Goal: Task Accomplishment & Management: Manage account settings

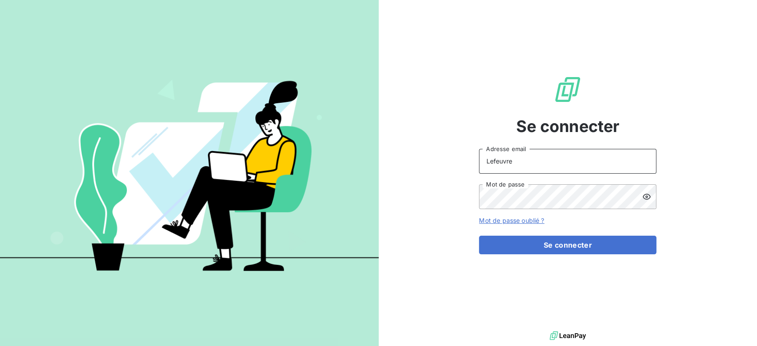
drag, startPoint x: 543, startPoint y: 163, endPoint x: 408, endPoint y: 167, distance: 135.3
click at [408, 167] on div "Se connecter Lefeuvre Adresse email Mot de passe Mot de passe oublié ? Se conne…" at bounding box center [568, 164] width 379 height 329
type input "S"
type input "[EMAIL_ADDRESS][DOMAIN_NAME]"
click at [413, 199] on div "Se connecter [EMAIL_ADDRESS][DOMAIN_NAME] Adresse email Mot de passe Mot de pas…" at bounding box center [568, 164] width 379 height 329
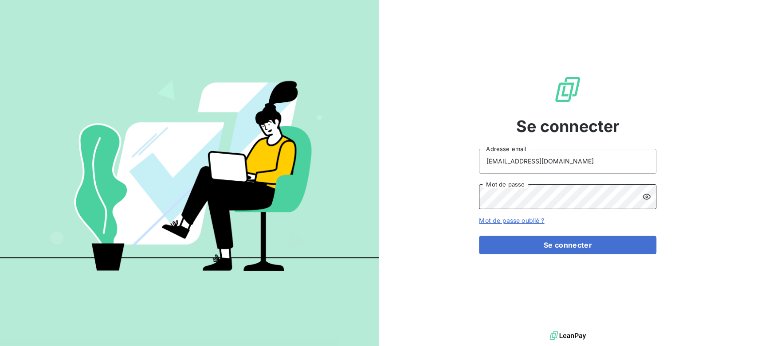
click at [479, 236] on button "Se connecter" at bounding box center [567, 245] width 177 height 19
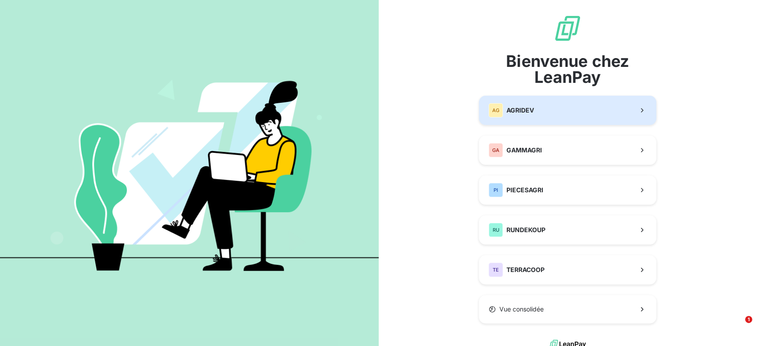
click at [577, 119] on button "AG AGRIDEV" at bounding box center [567, 110] width 177 height 29
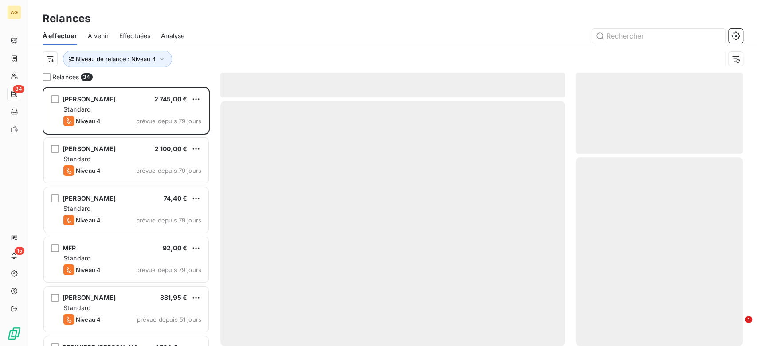
scroll to position [252, 160]
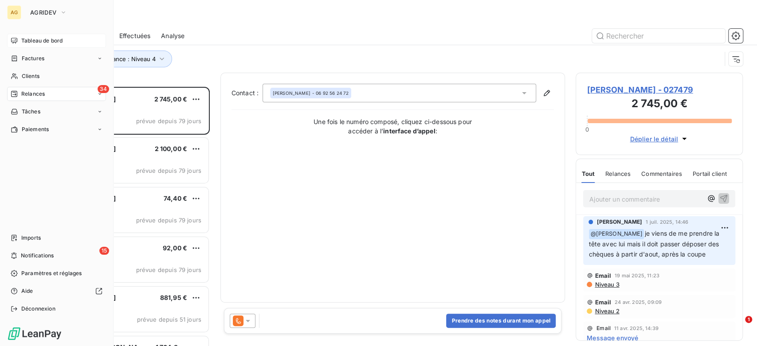
click at [18, 40] on div "Tableau de bord" at bounding box center [56, 41] width 99 height 14
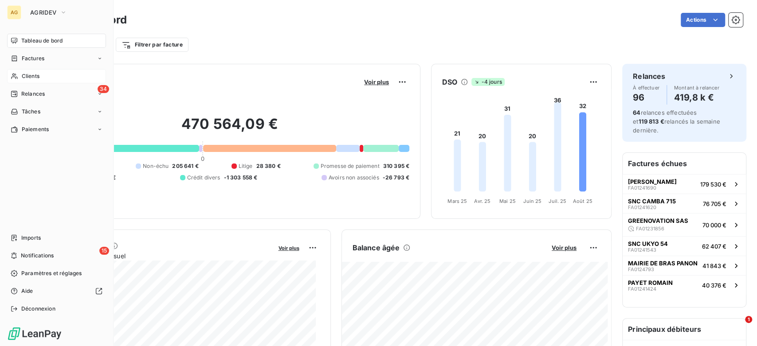
click at [41, 74] on div "Clients" at bounding box center [56, 76] width 99 height 14
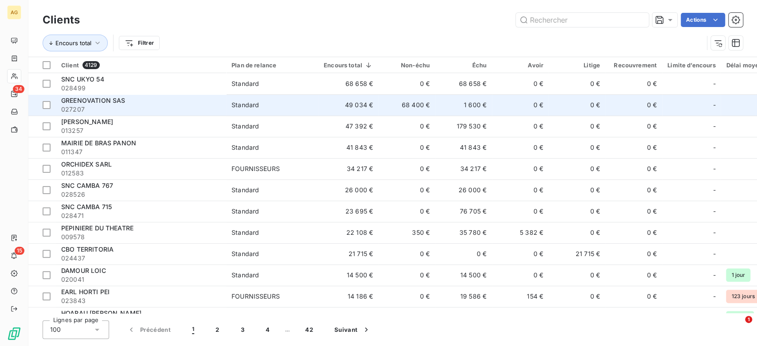
click at [92, 98] on span "GREENOVATION SAS" at bounding box center [93, 101] width 64 height 8
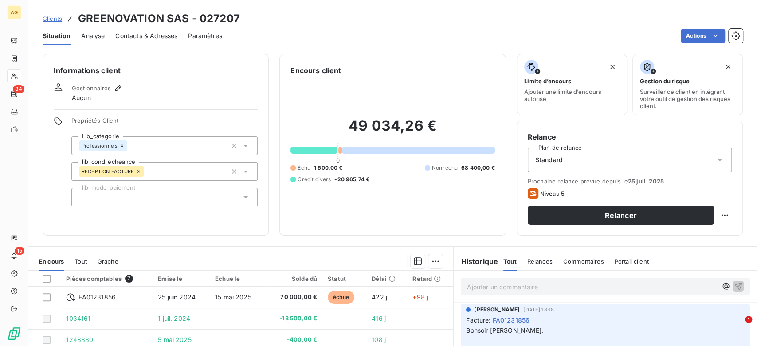
scroll to position [49, 0]
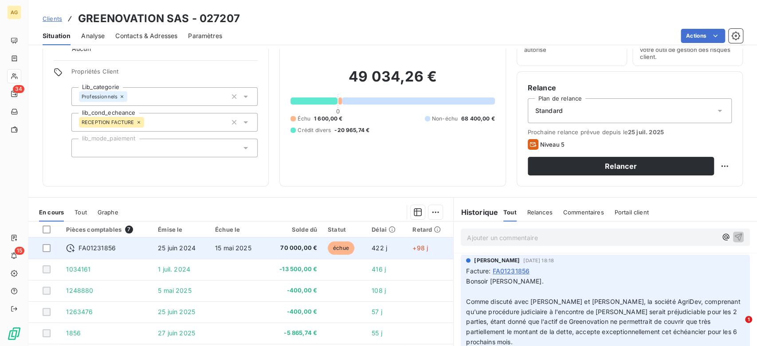
click at [288, 249] on span "70 000,00 €" at bounding box center [294, 248] width 47 height 9
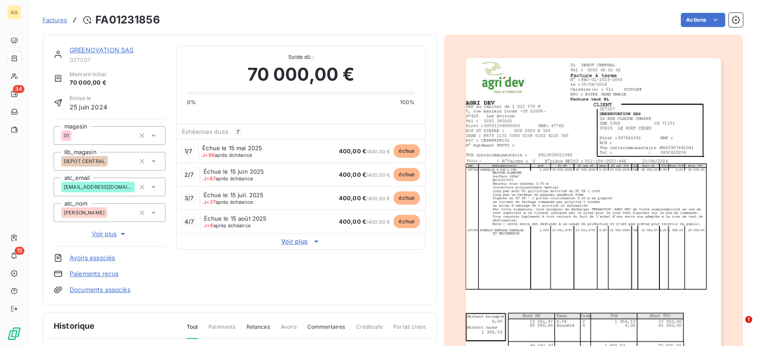
click at [570, 224] on img "button" at bounding box center [593, 238] width 255 height 361
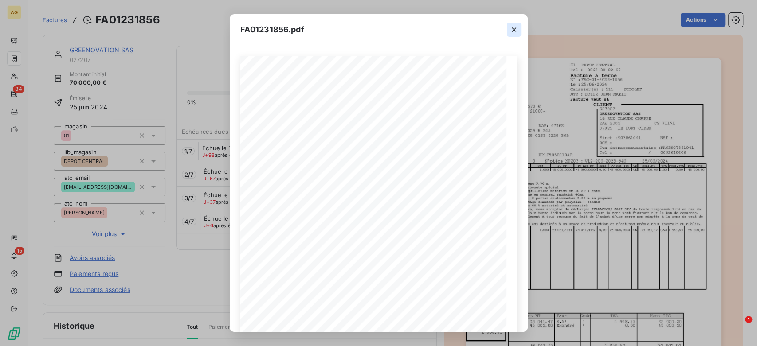
click at [518, 27] on button "button" at bounding box center [514, 30] width 14 height 14
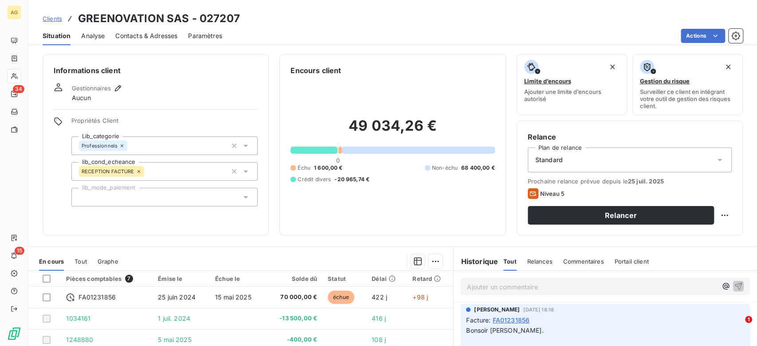
click at [99, 35] on span "Analyse" at bounding box center [93, 35] width 24 height 9
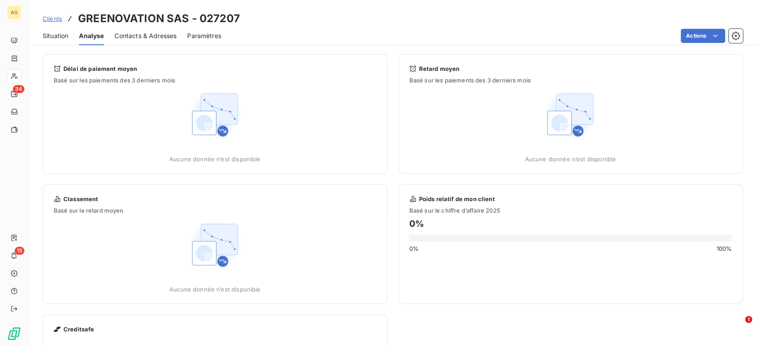
click at [139, 33] on span "Contacts & Adresses" at bounding box center [145, 35] width 62 height 9
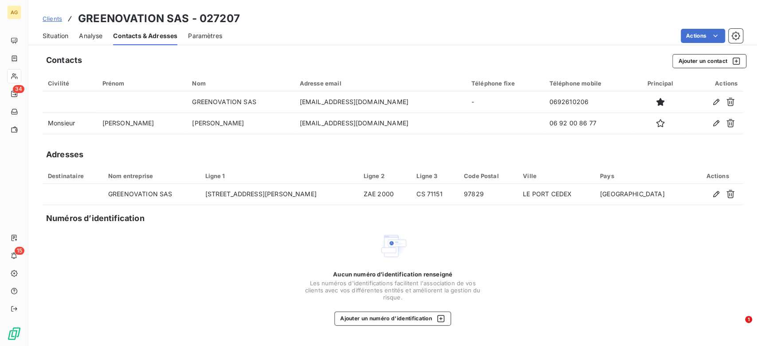
click at [37, 31] on div "Situation Analyse Contacts & Adresses Paramètres Actions" at bounding box center [392, 36] width 729 height 19
click at [62, 35] on span "Situation" at bounding box center [56, 35] width 26 height 9
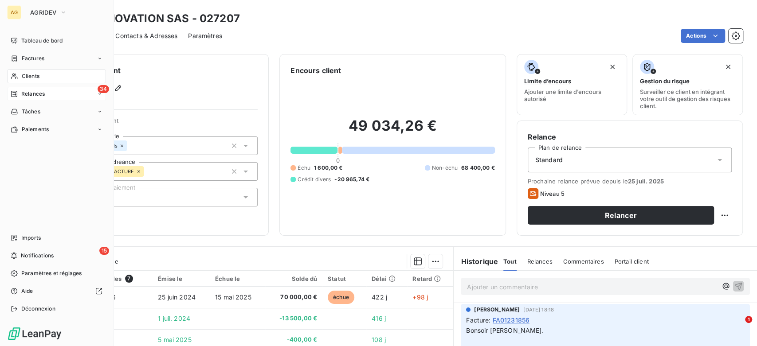
click at [20, 89] on div "34 Relances" at bounding box center [56, 94] width 99 height 14
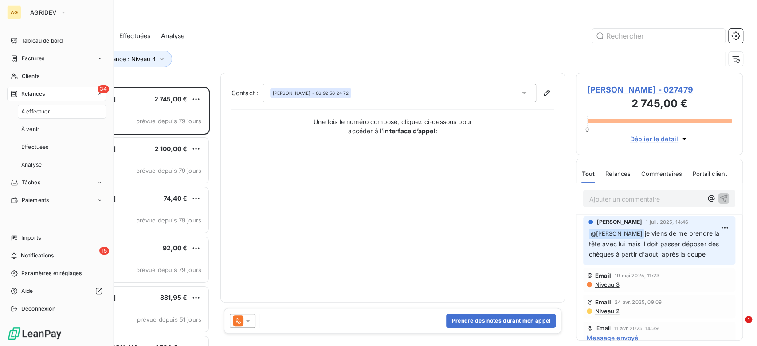
scroll to position [252, 160]
click at [30, 93] on span "Relances" at bounding box center [33, 94] width 24 height 8
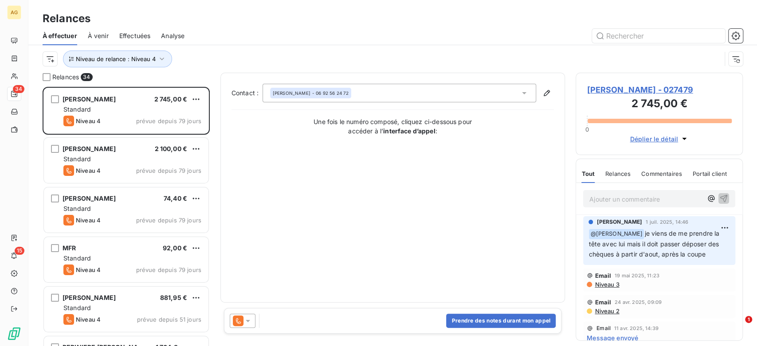
click at [632, 199] on p "Ajouter un commentaire ﻿" at bounding box center [645, 199] width 113 height 11
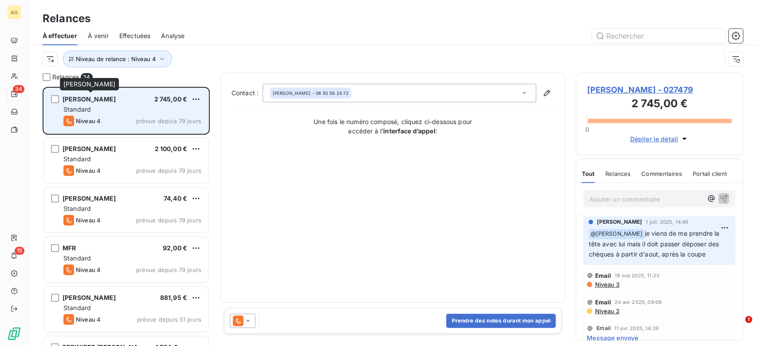
click at [96, 98] on span "VICTORINE KEVIN" at bounding box center [89, 99] width 53 height 8
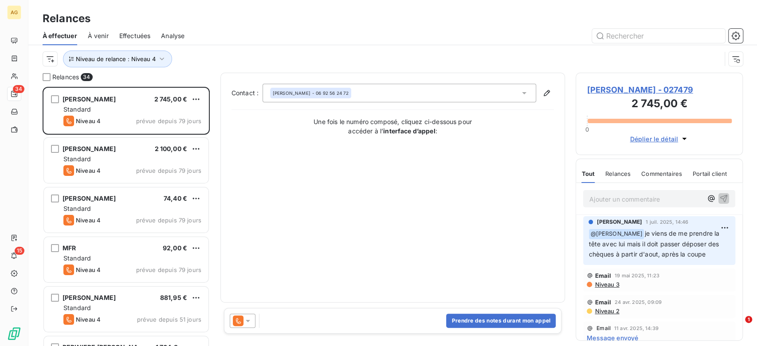
click at [674, 92] on span "VICTORINE KEVIN - 027479" at bounding box center [659, 90] width 145 height 12
